Goal: Information Seeking & Learning: Compare options

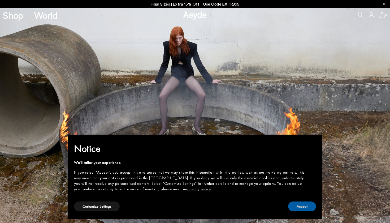
click at [301, 207] on button "Accept" at bounding box center [302, 206] width 28 height 10
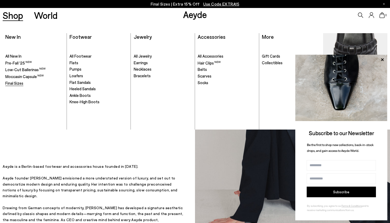
click at [13, 82] on span "Final Sizes" at bounding box center [14, 83] width 18 height 5
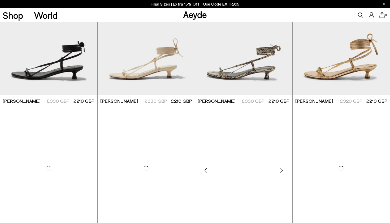
scroll to position [215, 0]
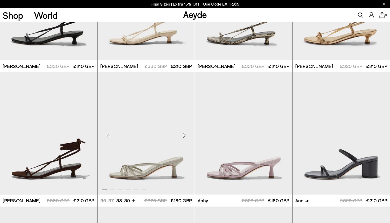
click at [182, 135] on div "Next slide" at bounding box center [184, 135] width 16 height 16
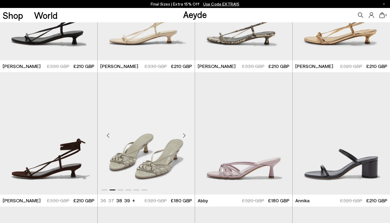
click at [182, 135] on div "Next slide" at bounding box center [184, 135] width 16 height 16
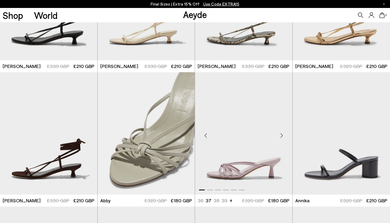
click at [283, 134] on div "Next slide" at bounding box center [281, 135] width 16 height 16
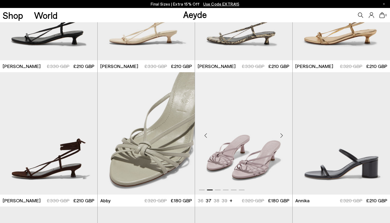
click at [283, 134] on div "Next slide" at bounding box center [281, 135] width 16 height 16
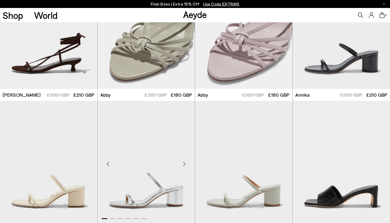
scroll to position [321, 0]
click at [380, 165] on div "Next slide" at bounding box center [379, 164] width 16 height 16
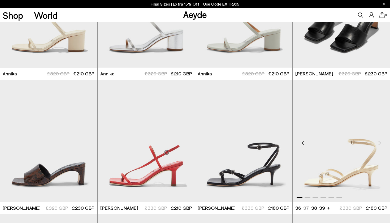
scroll to position [478, 0]
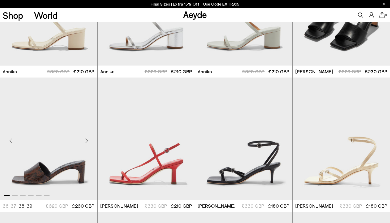
click at [85, 140] on div "Next slide" at bounding box center [87, 140] width 16 height 16
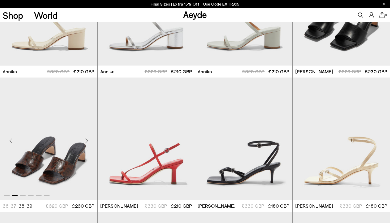
click at [85, 140] on div "Next slide" at bounding box center [87, 140] width 16 height 16
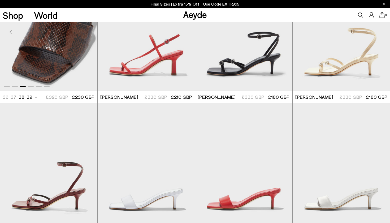
scroll to position [689, 0]
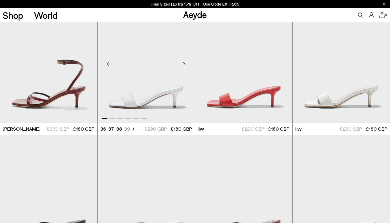
click at [182, 61] on div "Next slide" at bounding box center [184, 64] width 16 height 16
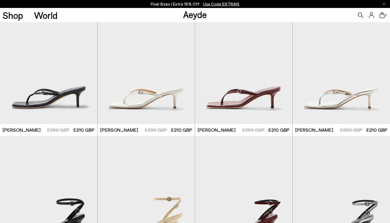
scroll to position [852, 0]
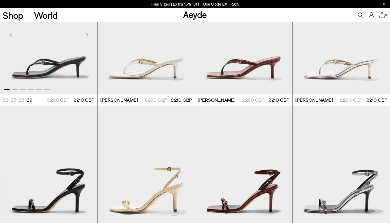
click at [86, 37] on div "Next slide" at bounding box center [87, 35] width 16 height 16
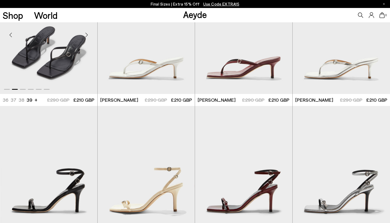
click at [86, 37] on div "Next slide" at bounding box center [87, 35] width 16 height 16
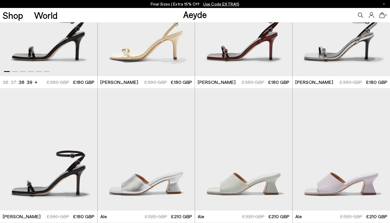
scroll to position [1069, 0]
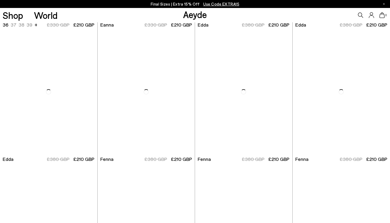
scroll to position [1867, 0]
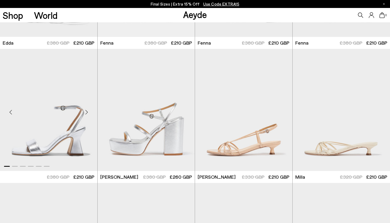
scroll to position [1981, 0]
click at [379, 113] on div "Next slide" at bounding box center [379, 112] width 16 height 16
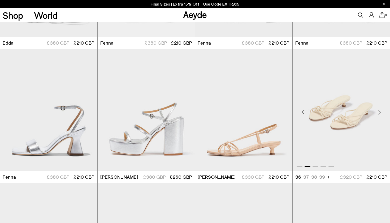
click at [379, 113] on div "Next slide" at bounding box center [379, 112] width 16 height 16
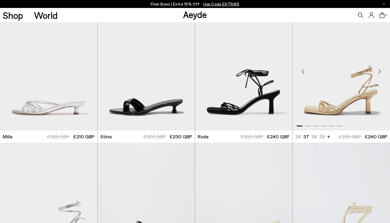
scroll to position [2157, 0]
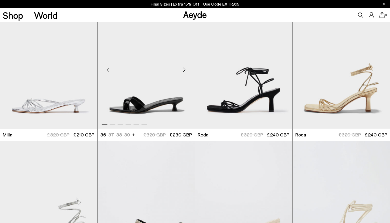
click at [184, 69] on div "Next slide" at bounding box center [184, 70] width 16 height 16
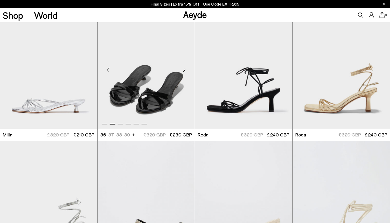
click at [184, 69] on div "Next slide" at bounding box center [184, 70] width 16 height 16
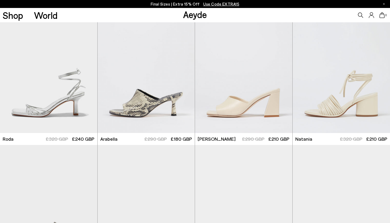
scroll to position [2262, 0]
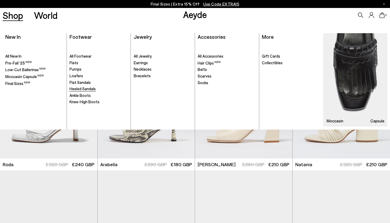
click at [78, 86] on span "Heeled Sandals" at bounding box center [82, 88] width 26 height 5
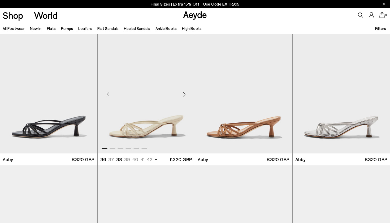
scroll to position [3, 0]
click at [85, 94] on div "Next slide" at bounding box center [87, 94] width 16 height 16
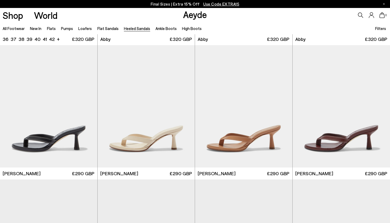
scroll to position [125, 0]
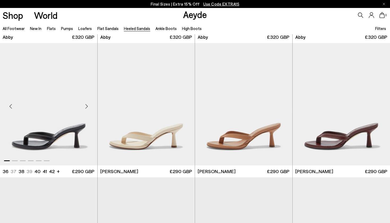
click at [86, 109] on div "Next slide" at bounding box center [87, 106] width 16 height 16
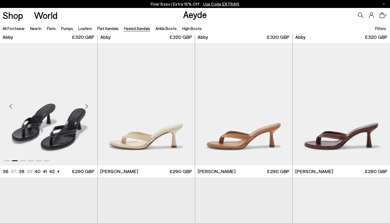
click at [86, 109] on div "Next slide" at bounding box center [87, 106] width 16 height 16
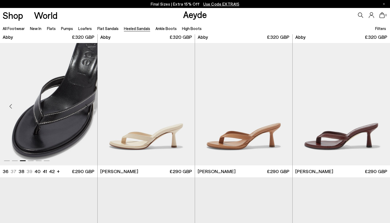
click at [86, 109] on div "Next slide" at bounding box center [87, 106] width 16 height 16
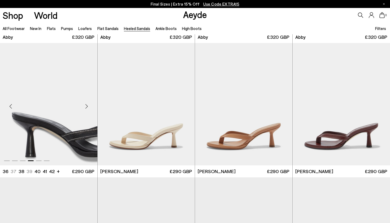
click at [86, 109] on div "Next slide" at bounding box center [87, 106] width 16 height 16
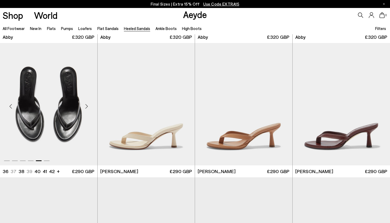
click at [86, 109] on div "Next slide" at bounding box center [87, 106] width 16 height 16
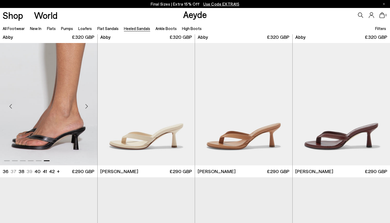
click at [86, 105] on div "Next slide" at bounding box center [87, 106] width 16 height 16
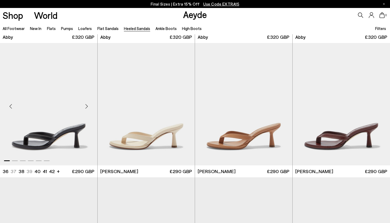
click at [86, 105] on div "Next slide" at bounding box center [87, 106] width 16 height 16
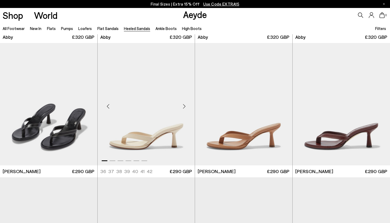
click at [184, 102] on div "Next slide" at bounding box center [184, 106] width 16 height 16
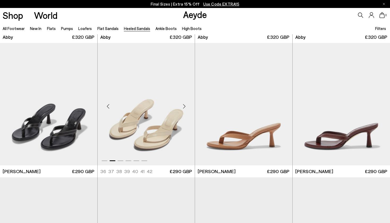
click at [184, 102] on div "Next slide" at bounding box center [184, 106] width 16 height 16
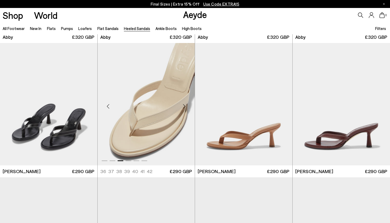
click at [184, 102] on div "Next slide" at bounding box center [184, 106] width 16 height 16
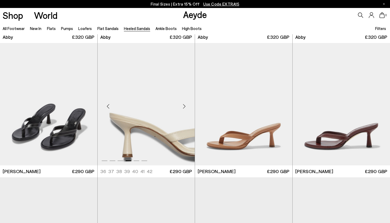
click at [184, 102] on div "Next slide" at bounding box center [184, 106] width 16 height 16
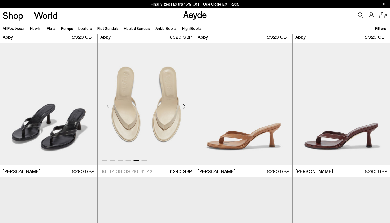
click at [184, 102] on div "Next slide" at bounding box center [184, 106] width 16 height 16
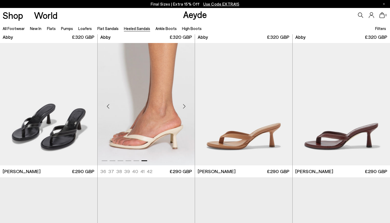
click at [184, 102] on div "Next slide" at bounding box center [184, 106] width 16 height 16
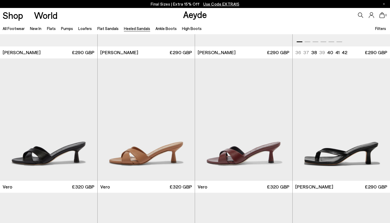
scroll to position [282, 0]
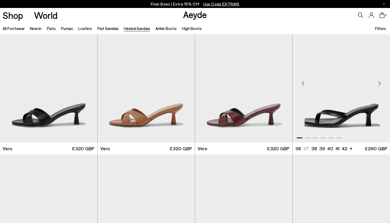
click at [380, 81] on div "Next slide" at bounding box center [379, 83] width 16 height 16
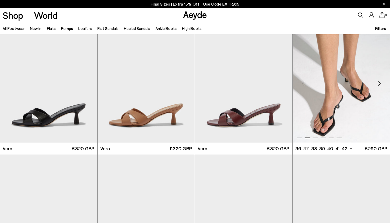
click at [380, 81] on div "Next slide" at bounding box center [379, 83] width 16 height 16
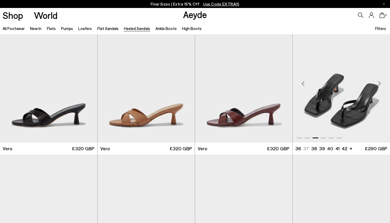
click at [380, 81] on div "Next slide" at bounding box center [379, 83] width 16 height 16
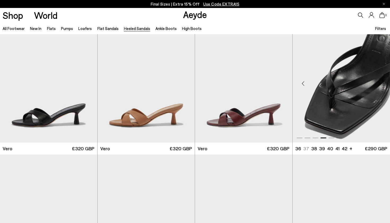
click at [380, 81] on div "Next slide" at bounding box center [379, 83] width 16 height 16
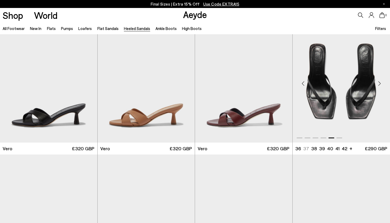
click at [380, 81] on div "Next slide" at bounding box center [379, 83] width 16 height 16
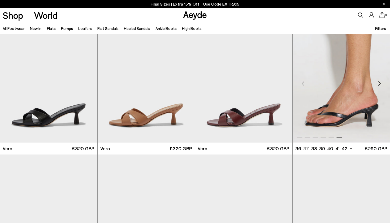
click at [380, 81] on div "Next slide" at bounding box center [379, 83] width 16 height 16
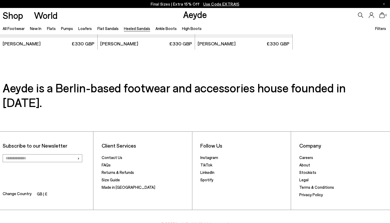
scroll to position [1325, 0]
